Goal: Transaction & Acquisition: Download file/media

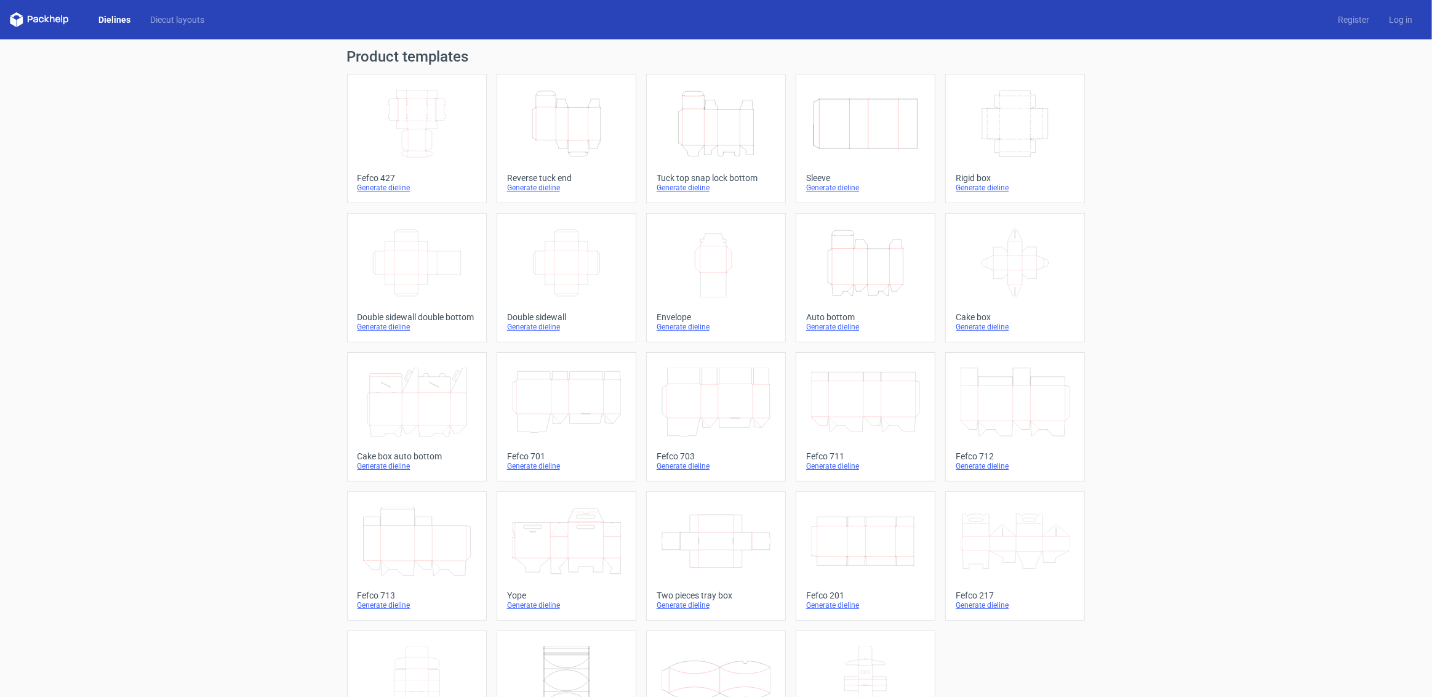
click at [433, 122] on icon "Width Depth Height" at bounding box center [417, 123] width 109 height 69
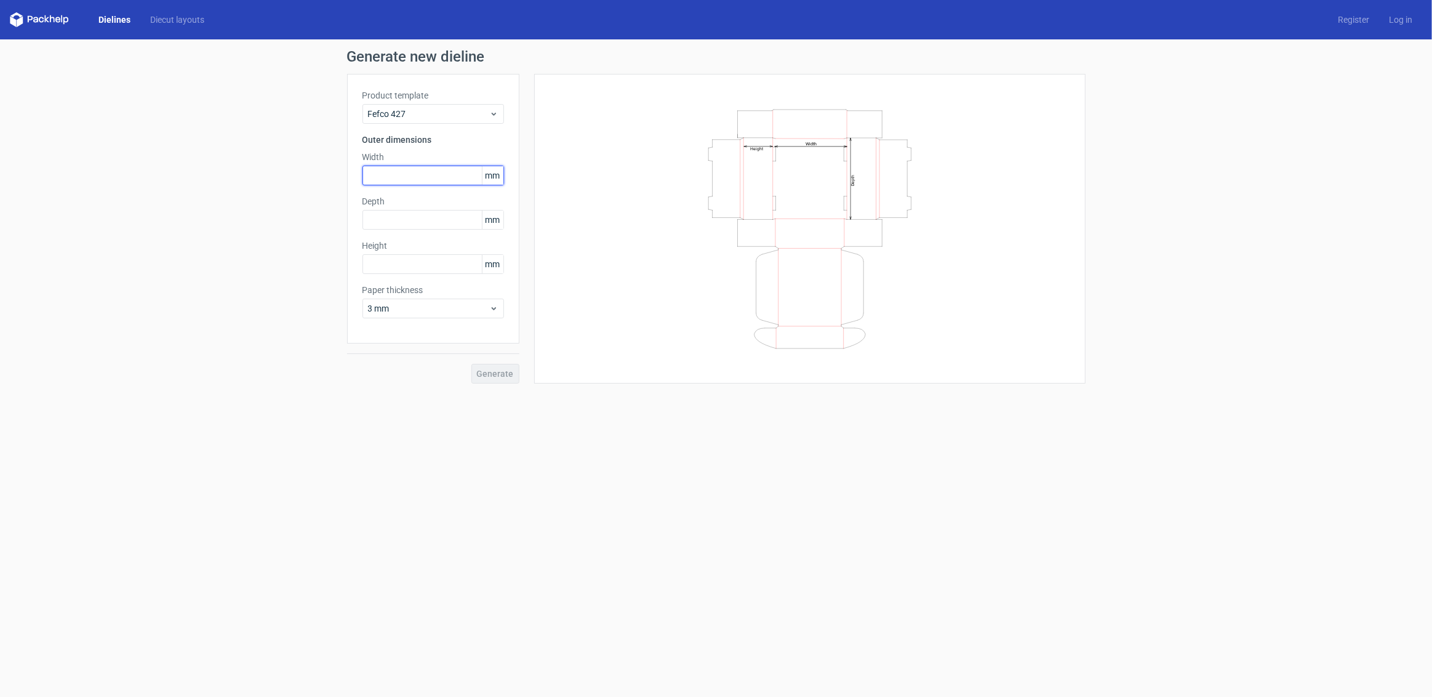
click at [403, 180] on input "text" at bounding box center [434, 176] width 142 height 20
click at [489, 178] on span "mm" at bounding box center [493, 175] width 22 height 18
click at [383, 172] on input "text" at bounding box center [434, 176] width 142 height 20
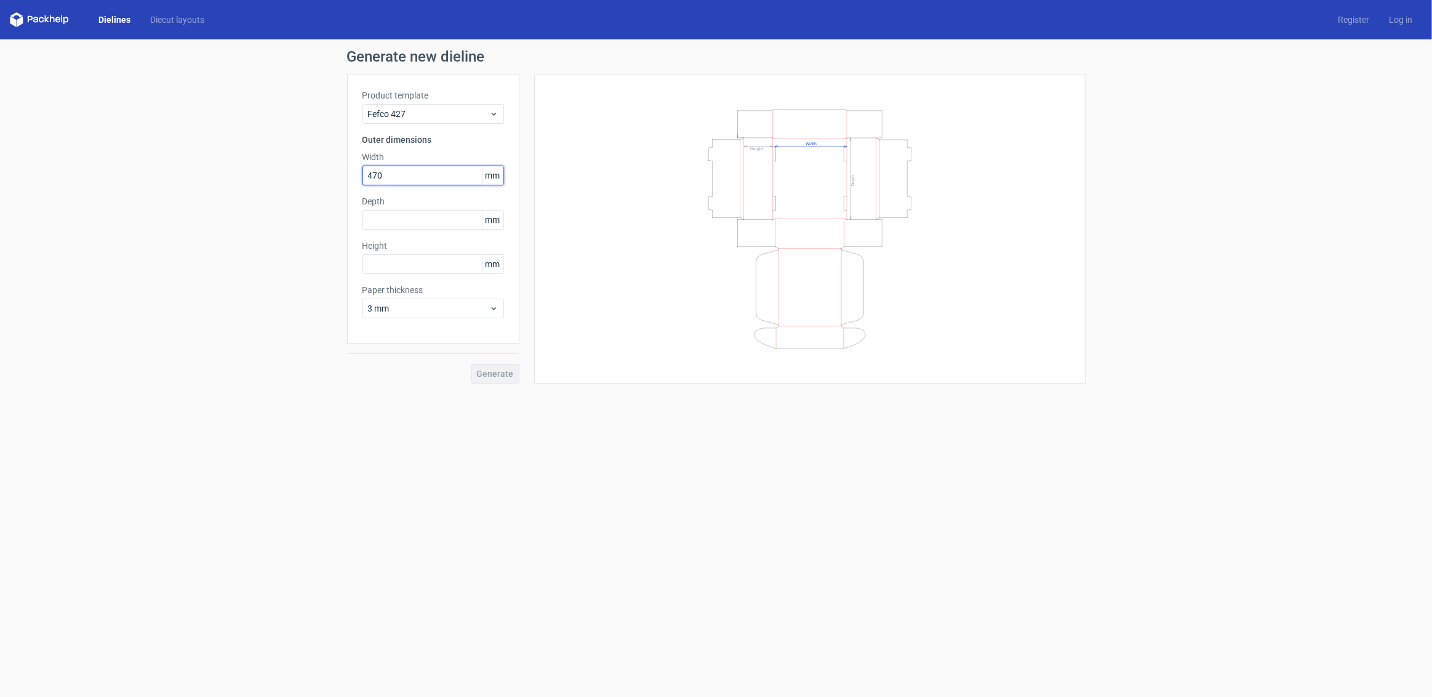
type input "470"
type input "445"
click at [397, 257] on input "text" at bounding box center [434, 264] width 142 height 20
type input "204"
click at [491, 371] on span "Generate" at bounding box center [495, 373] width 37 height 9
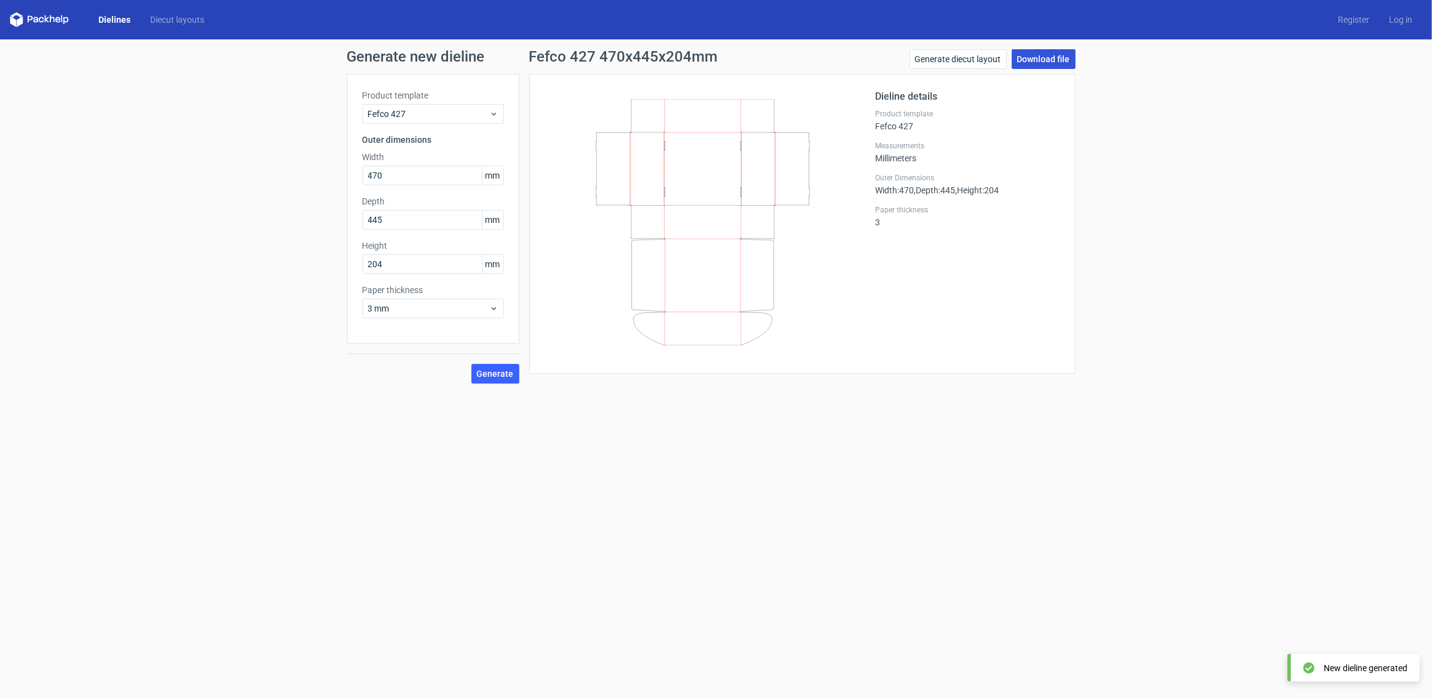
click at [1055, 59] on link "Download file" at bounding box center [1044, 59] width 64 height 20
